Goal: Find contact information: Find contact information

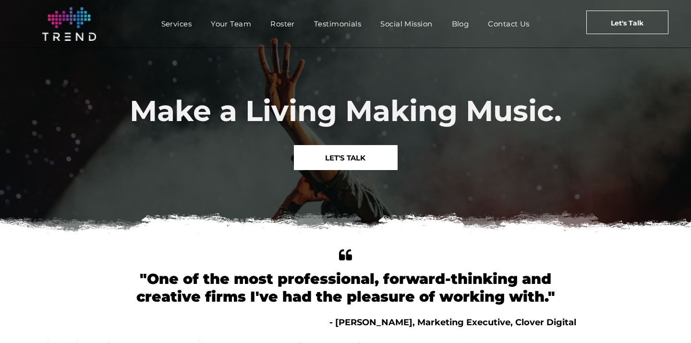
click at [518, 25] on span "Contact Us" at bounding box center [509, 24] width 42 height 14
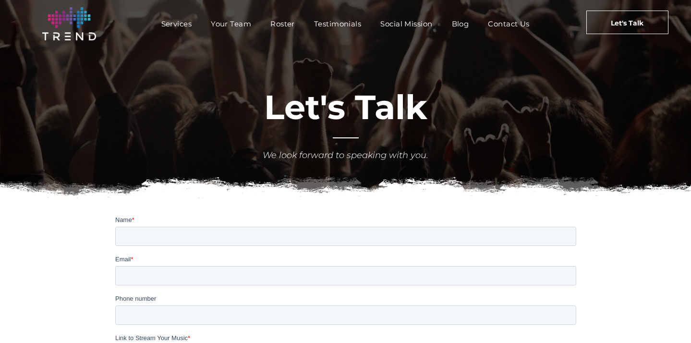
scroll to position [11, 0]
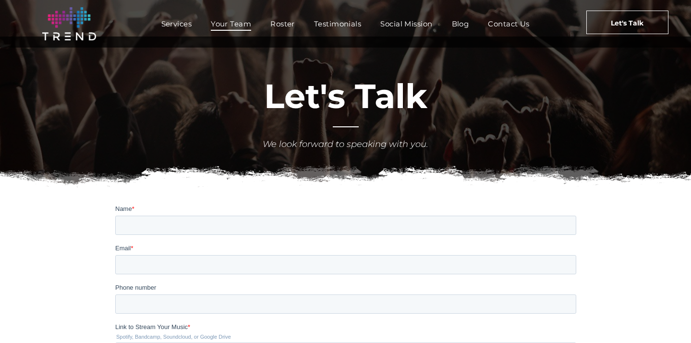
click at [227, 26] on span "Your Team" at bounding box center [231, 24] width 40 height 14
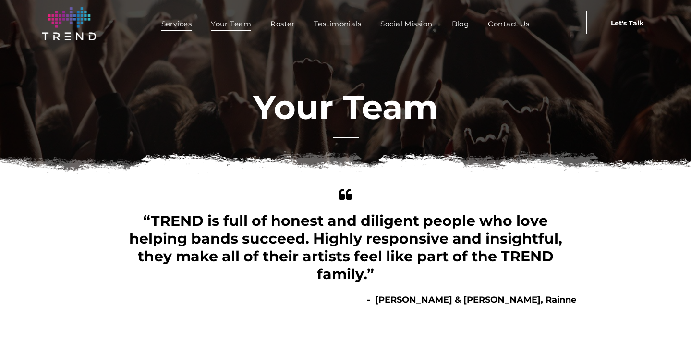
click at [179, 29] on span "Services" at bounding box center [176, 24] width 31 height 14
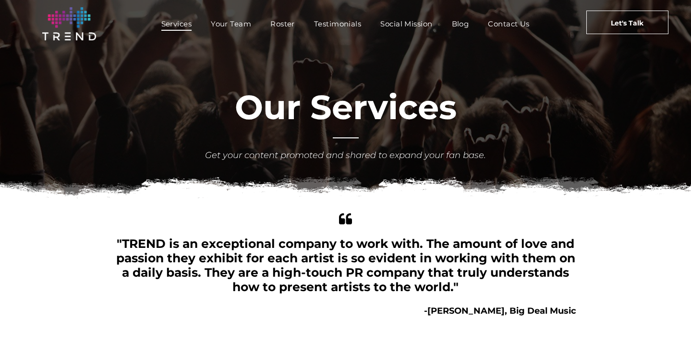
scroll to position [0, 0]
click at [81, 29] on img at bounding box center [69, 23] width 54 height 33
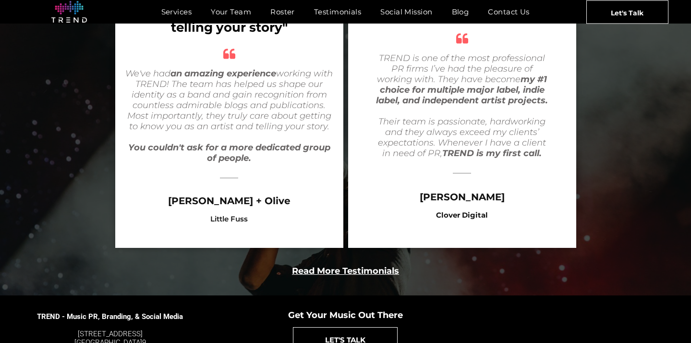
scroll to position [1810, 0]
